Goal: Contribute content: Add original content to the website for others to see

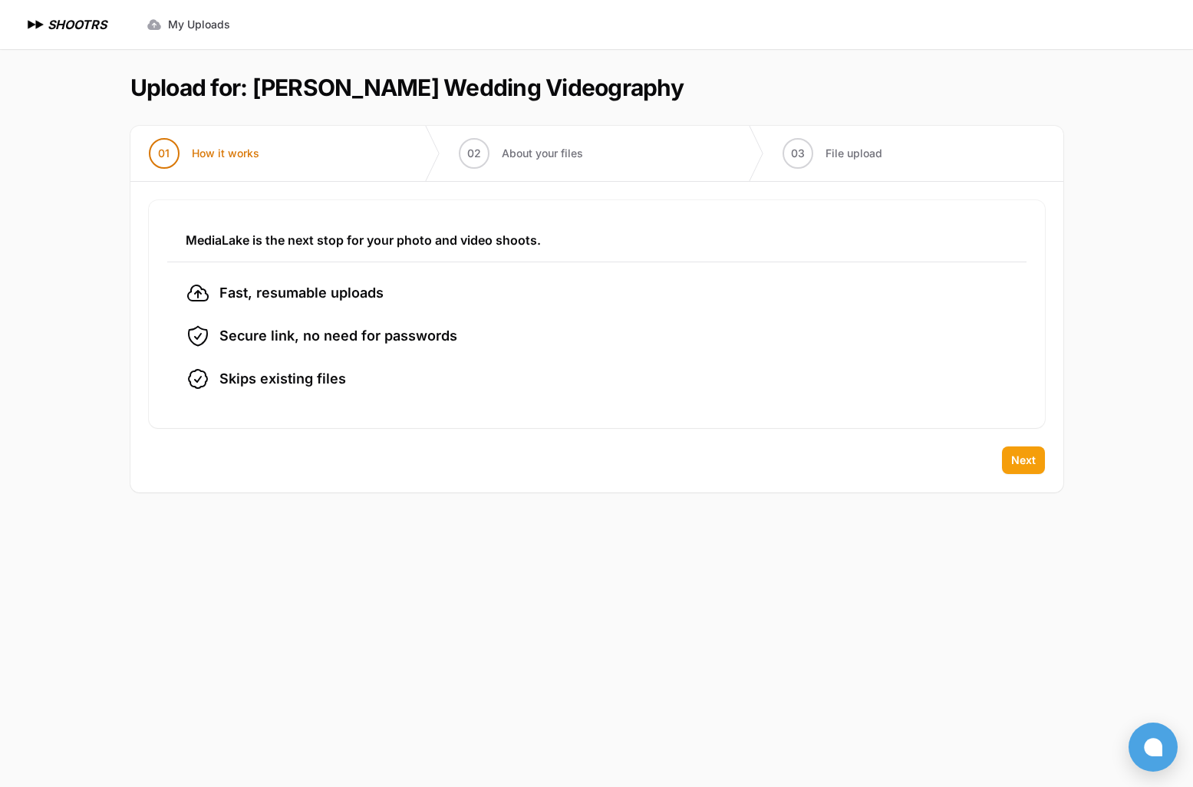
click at [1038, 468] on button "Next" at bounding box center [1023, 461] width 43 height 28
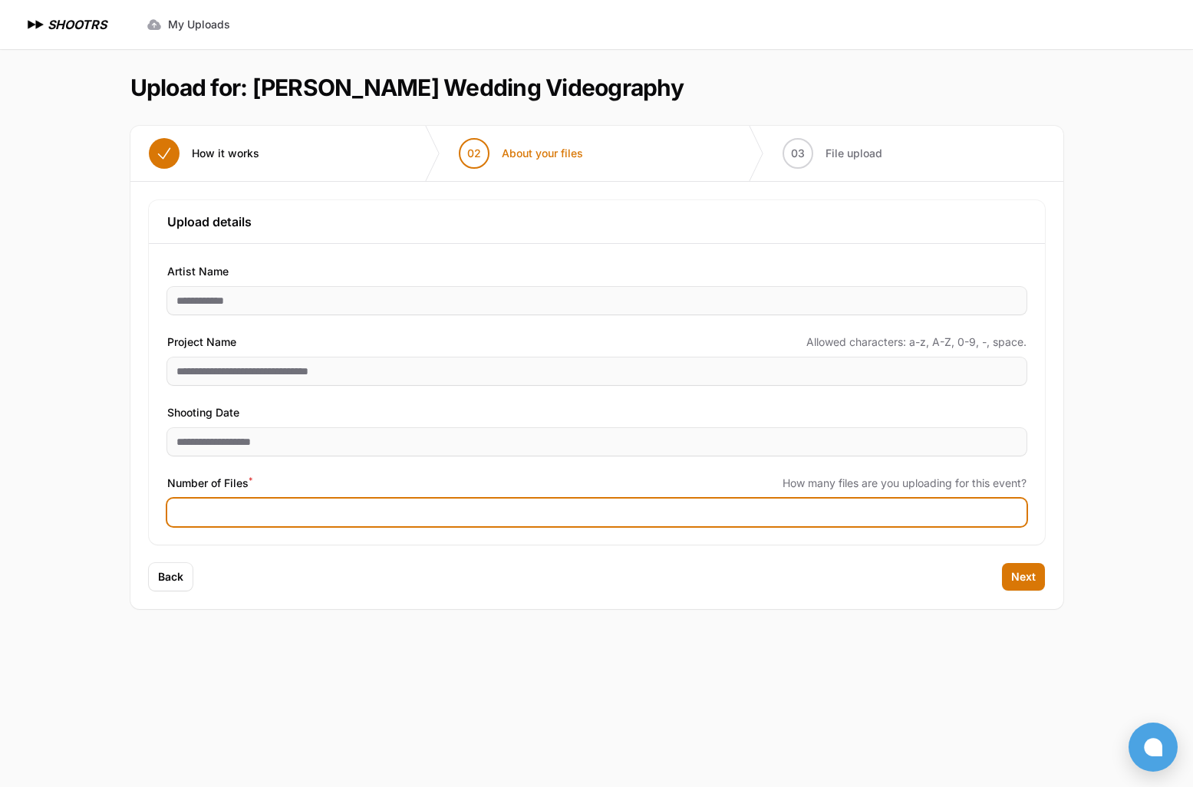
drag, startPoint x: 156, startPoint y: 504, endPoint x: 138, endPoint y: 496, distance: 19.6
click at [144, 500] on div "**********" at bounding box center [596, 372] width 933 height 381
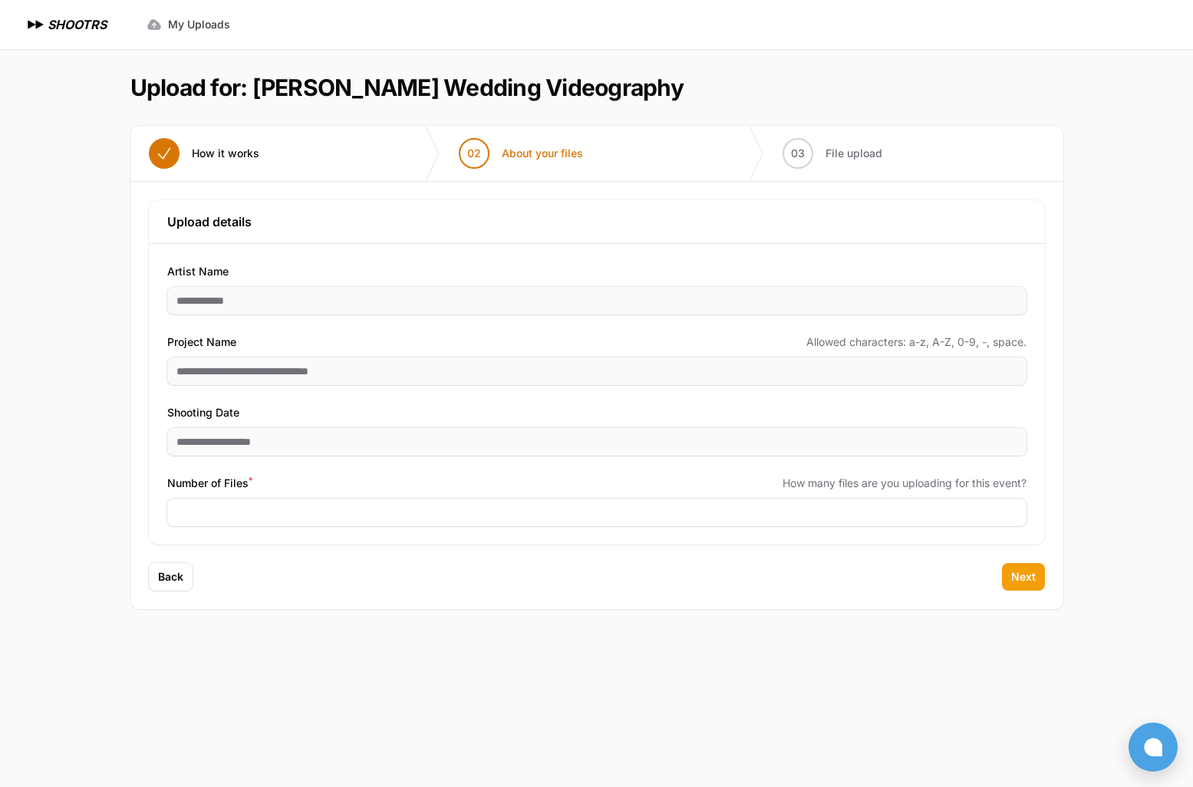
click at [1032, 576] on span "Next" at bounding box center [1023, 576] width 25 height 15
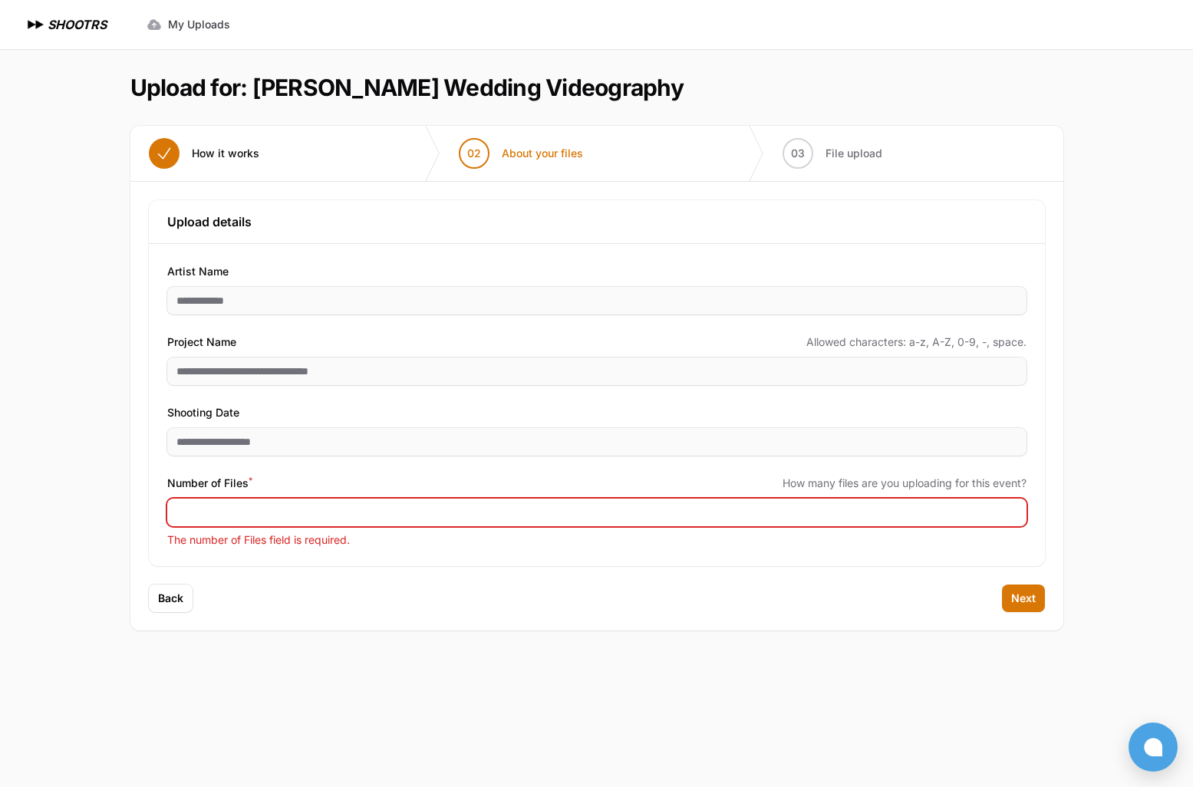
click at [740, 512] on input "Number of Files *" at bounding box center [596, 513] width 859 height 28
type input "*"
click at [1008, 608] on button "Next" at bounding box center [1023, 599] width 43 height 28
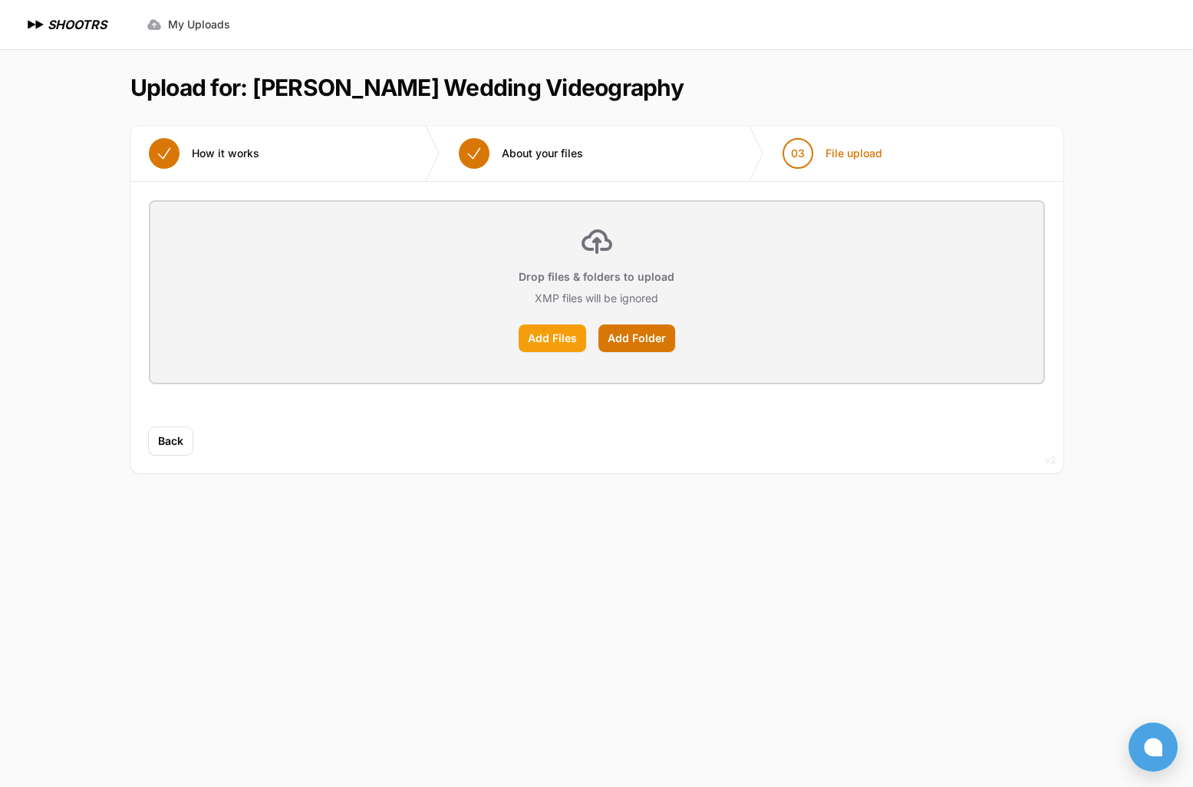
click at [566, 340] on label "Add Files" at bounding box center [553, 339] width 68 height 28
click at [0, 0] on input "Add Files" at bounding box center [0, 0] width 0 height 0
click at [1159, 35] on icon "button" at bounding box center [1160, 32] width 15 height 15
click at [556, 334] on label "Add Files" at bounding box center [553, 339] width 68 height 28
click at [0, 0] on input "Add Files" at bounding box center [0, 0] width 0 height 0
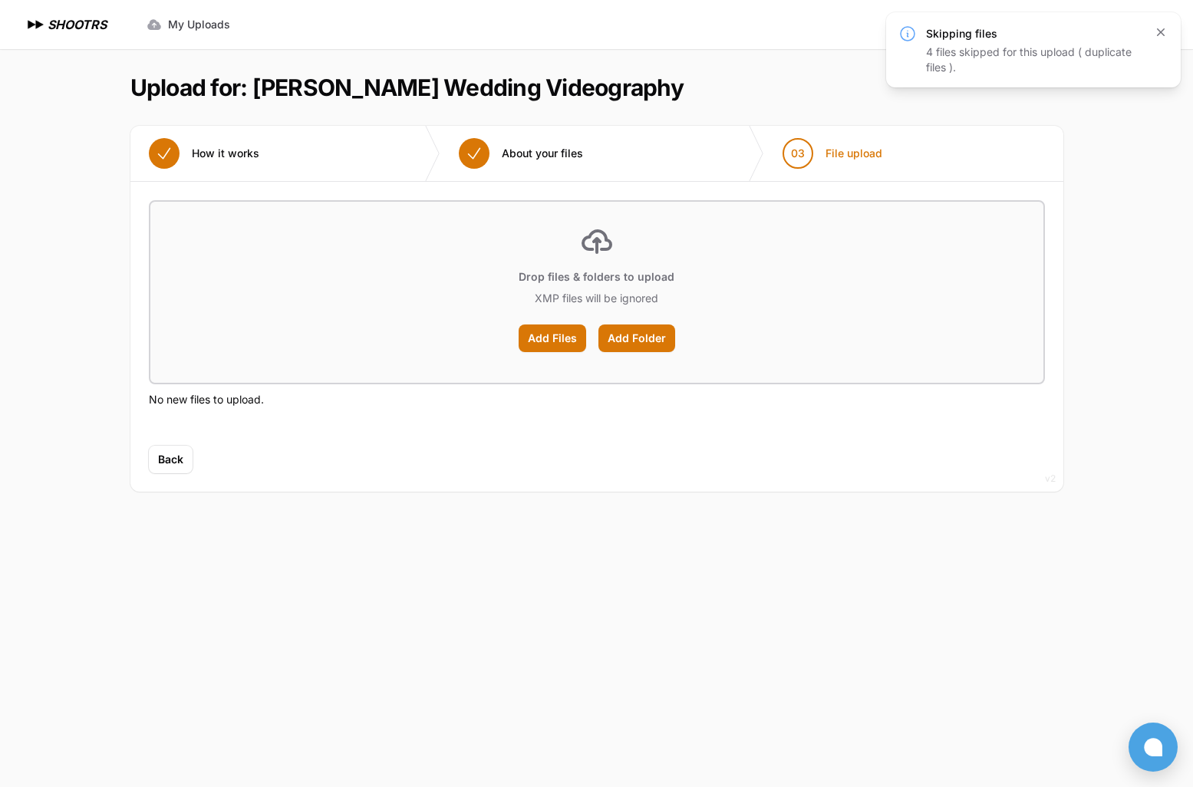
click at [1155, 34] on icon "button" at bounding box center [1160, 32] width 15 height 15
click at [1159, 25] on icon "button" at bounding box center [1160, 32] width 15 height 15
click at [172, 459] on span "Back" at bounding box center [170, 459] width 25 height 15
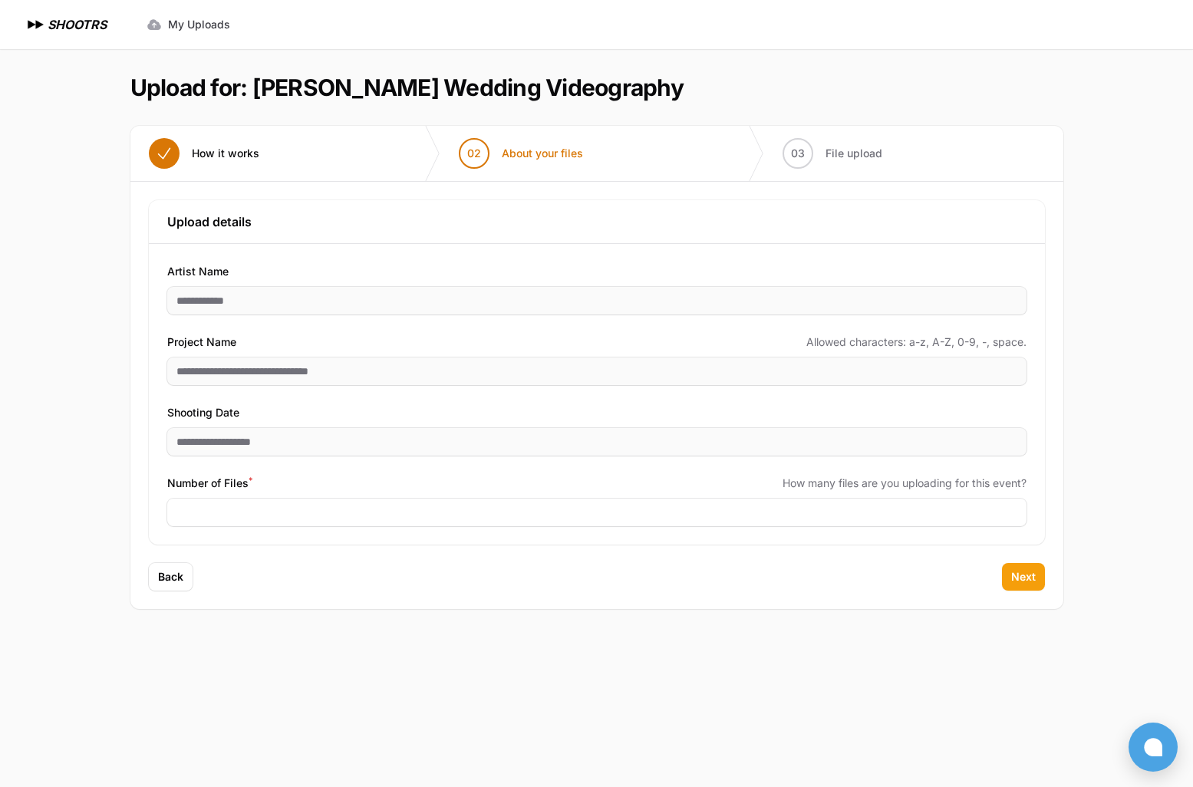
click at [1037, 586] on button "Next" at bounding box center [1023, 577] width 43 height 28
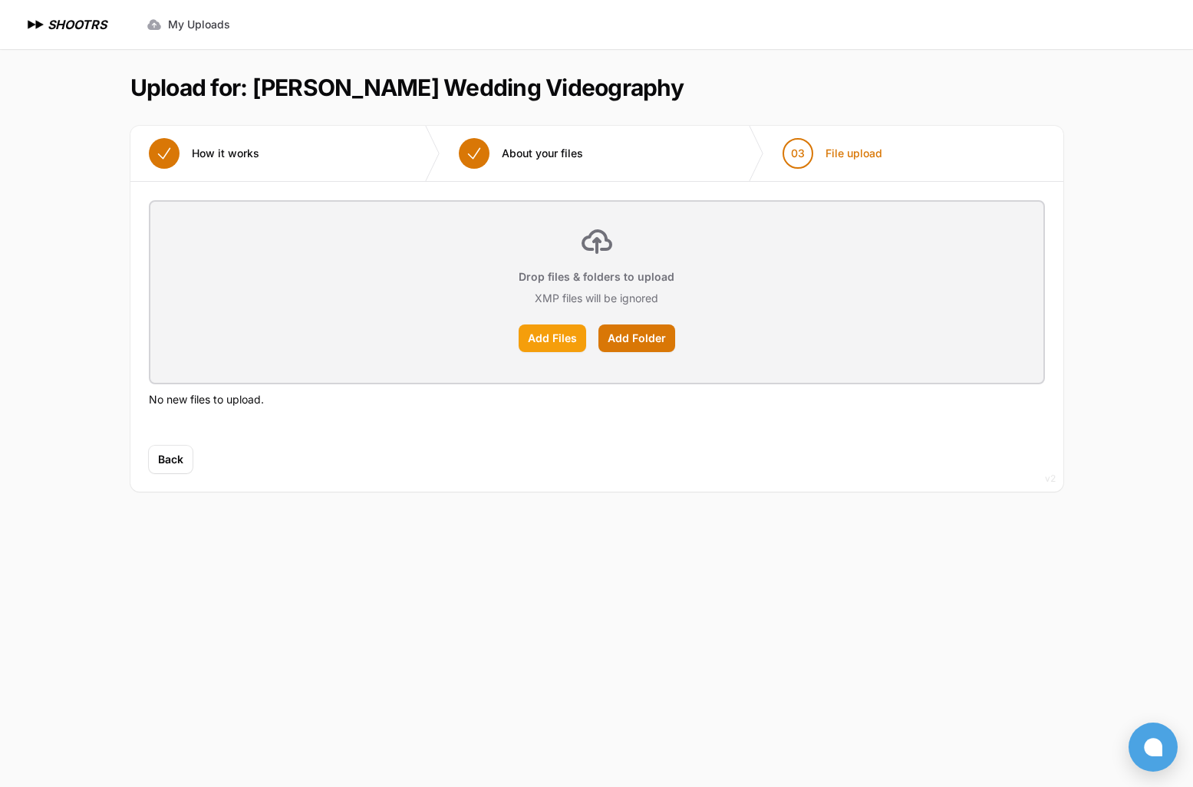
click at [540, 344] on label "Add Files" at bounding box center [553, 339] width 68 height 28
click at [0, 0] on input "Add Files" at bounding box center [0, 0] width 0 height 0
click at [1156, 21] on button "button" at bounding box center [1161, 32] width 28 height 28
click at [1014, 90] on header "Upload for: [PERSON_NAME] Wedding Videography" at bounding box center [596, 88] width 933 height 28
